Goal: Find specific page/section: Find specific page/section

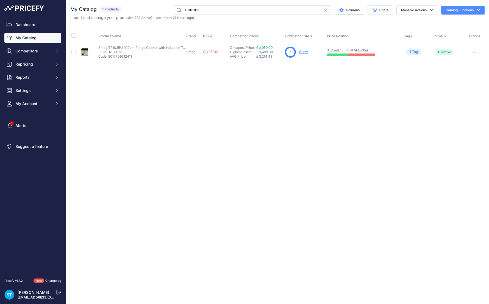
click at [188, 7] on input "TR103IP2" at bounding box center [246, 9] width 147 height 9
paste input "DAH2960"
type input "DAH2960"
click at [330, 111] on div "Close You are not connected to the internet." at bounding box center [277, 152] width 423 height 304
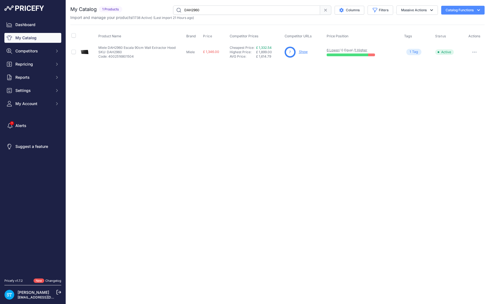
click at [304, 51] on link "Show" at bounding box center [303, 52] width 9 height 4
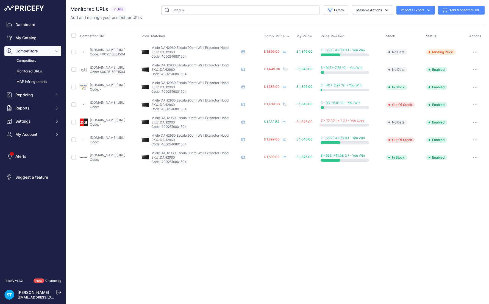
click at [285, 35] on span "Comp. Price" at bounding box center [274, 36] width 21 height 4
